Goal: Task Accomplishment & Management: Use online tool/utility

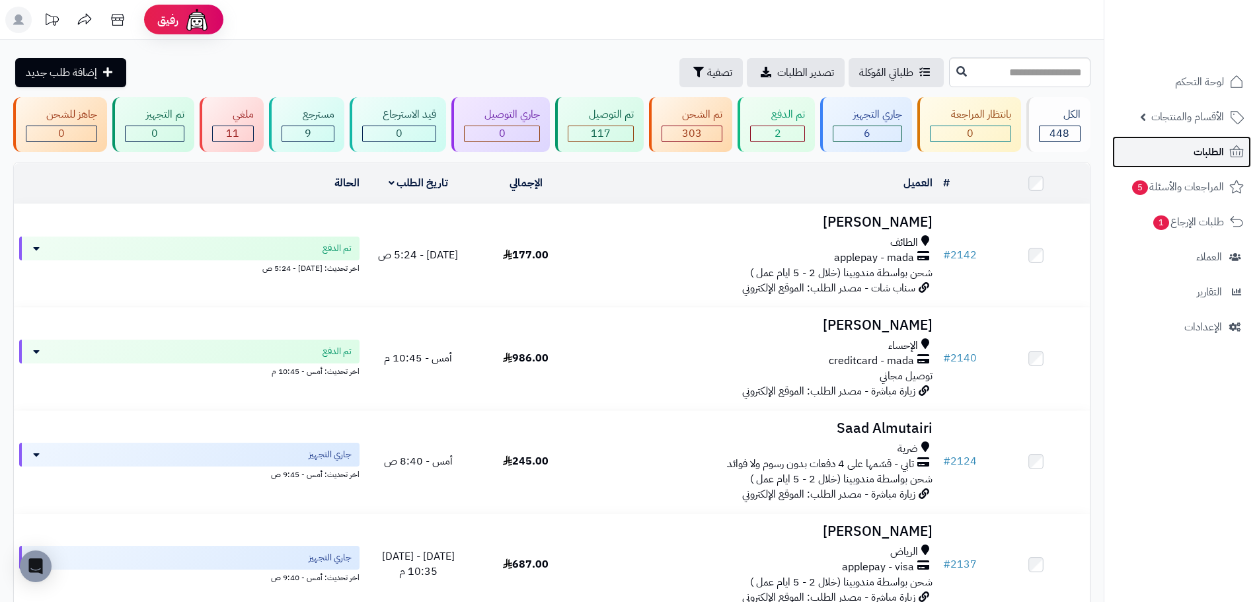
click at [1202, 159] on span "الطلبات" at bounding box center [1209, 152] width 30 height 19
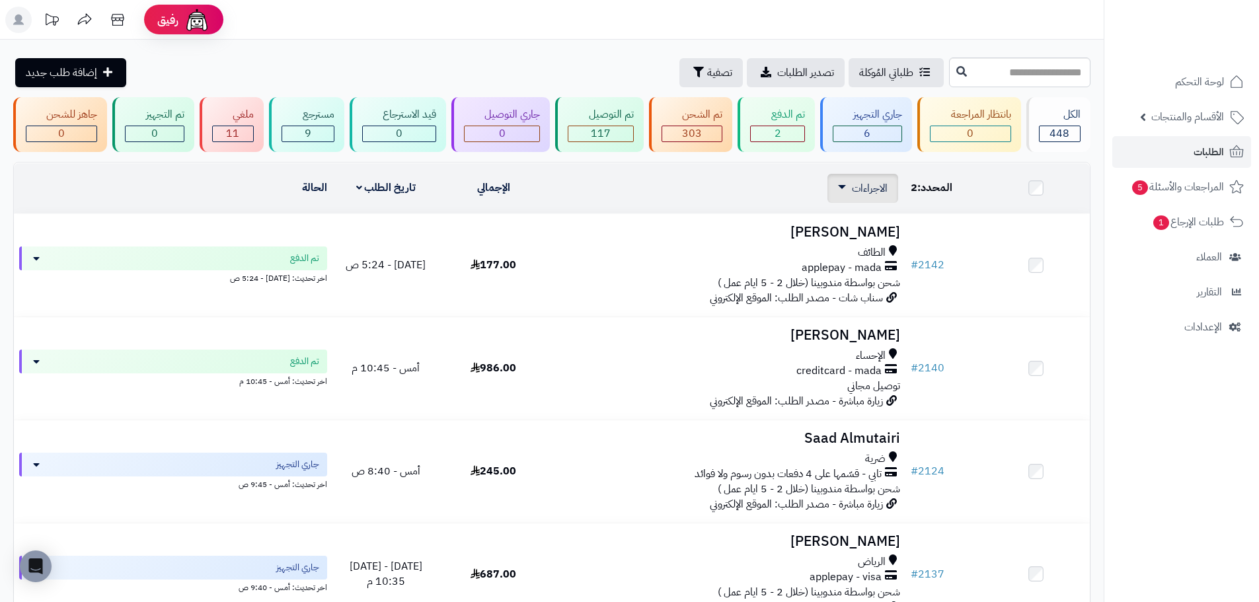
click at [863, 184] on span "الاجراءات" at bounding box center [870, 188] width 36 height 16
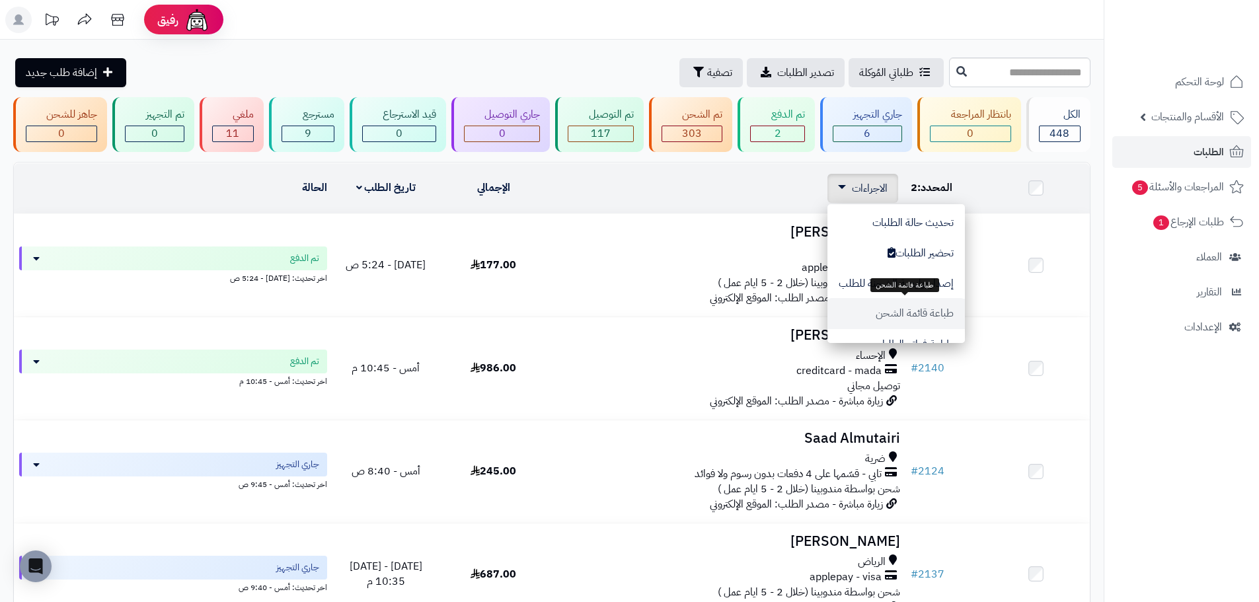
scroll to position [66, 0]
click at [919, 284] on button "طباعة فواتير الطلبات" at bounding box center [896, 277] width 137 height 30
